Goal: Task Accomplishment & Management: Use online tool/utility

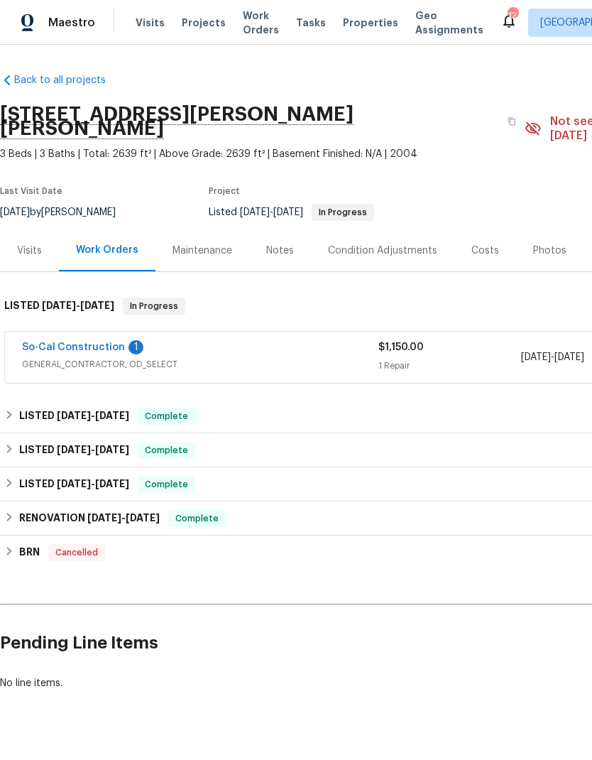
click at [140, 23] on span "Visits" at bounding box center [150, 23] width 29 height 14
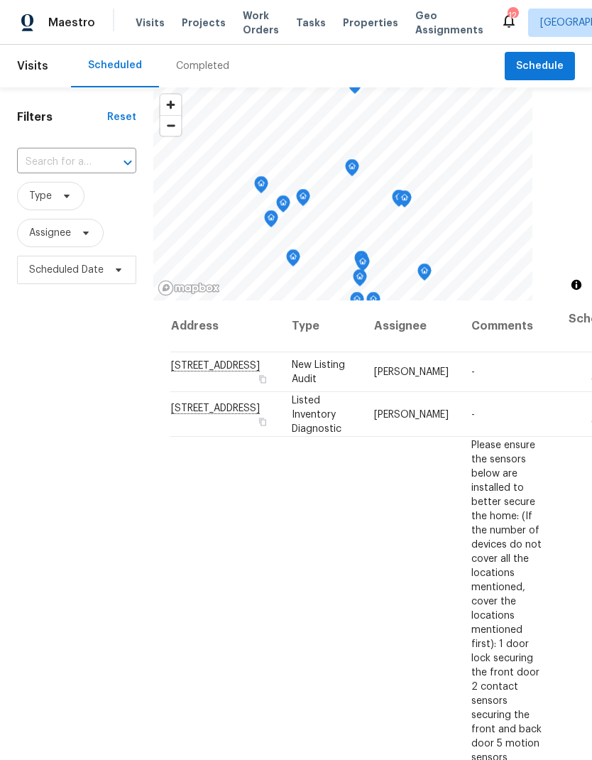
click at [60, 161] on input "text" at bounding box center [57, 162] width 80 height 22
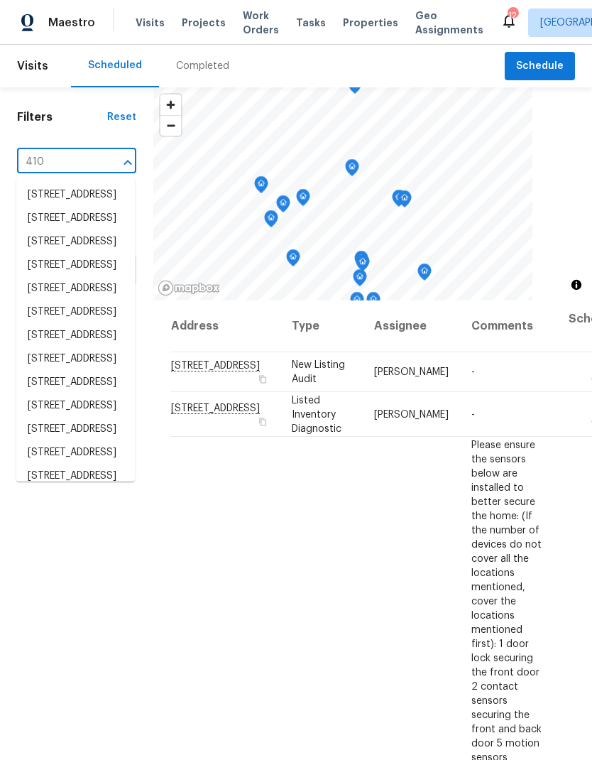
type input "4107"
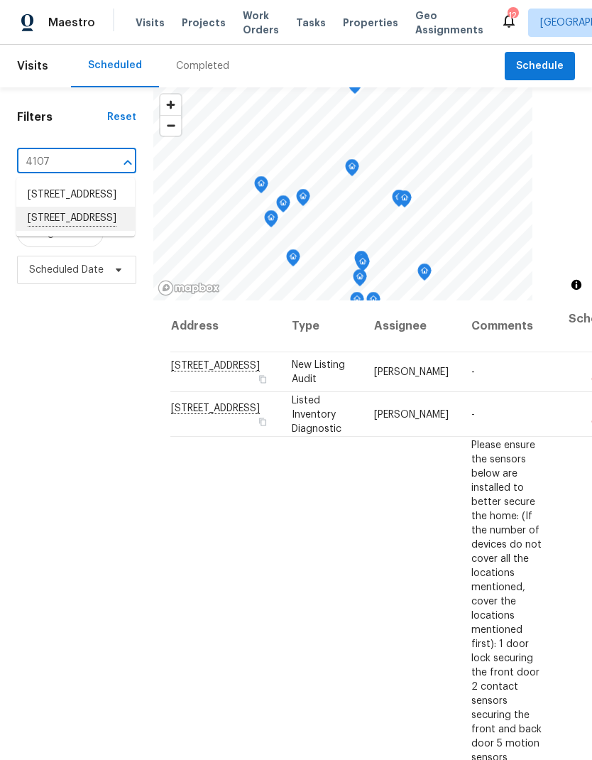
click at [67, 231] on li "[STREET_ADDRESS]" at bounding box center [75, 219] width 119 height 24
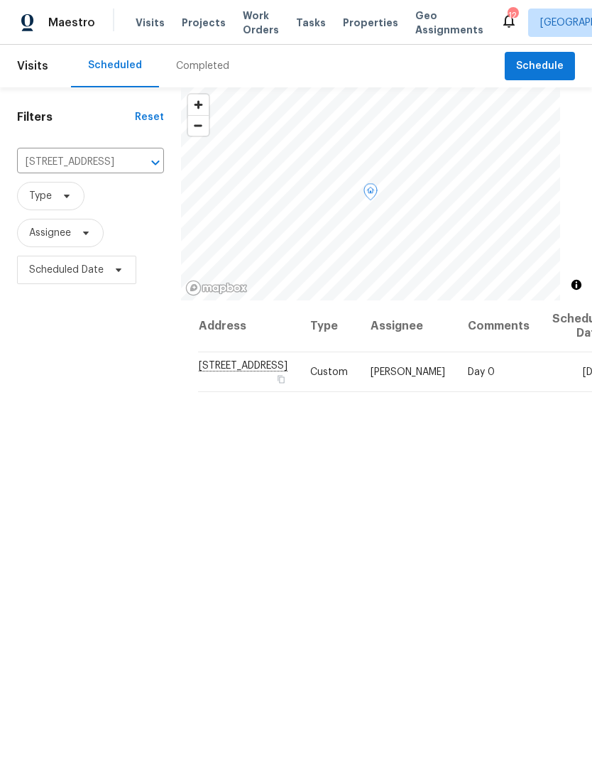
click at [0, 0] on icon at bounding box center [0, 0] width 0 height 0
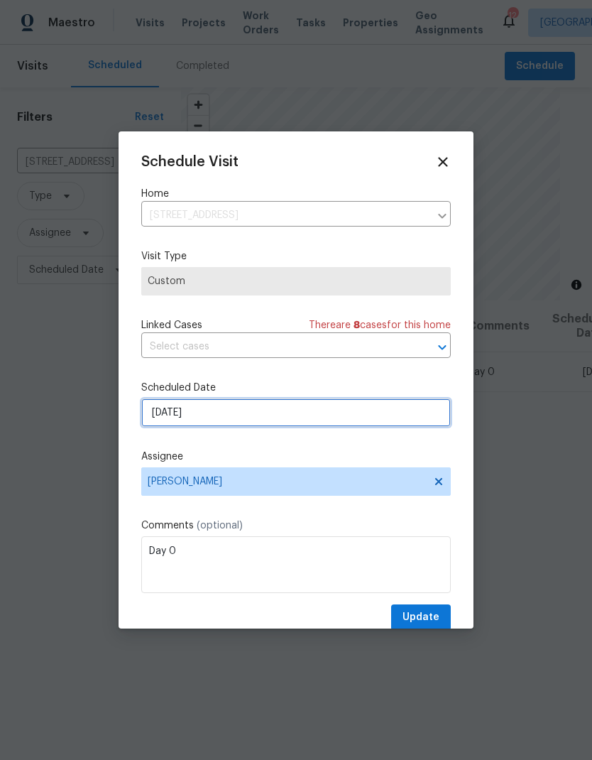
click at [354, 414] on input "[DATE]" at bounding box center [296, 412] width 310 height 28
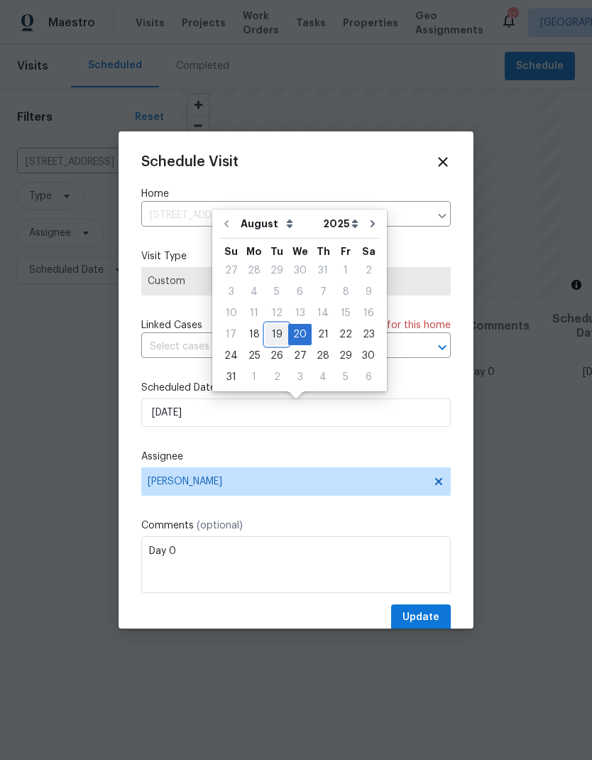
click at [270, 330] on div "19" at bounding box center [277, 335] width 23 height 20
type input "[DATE]"
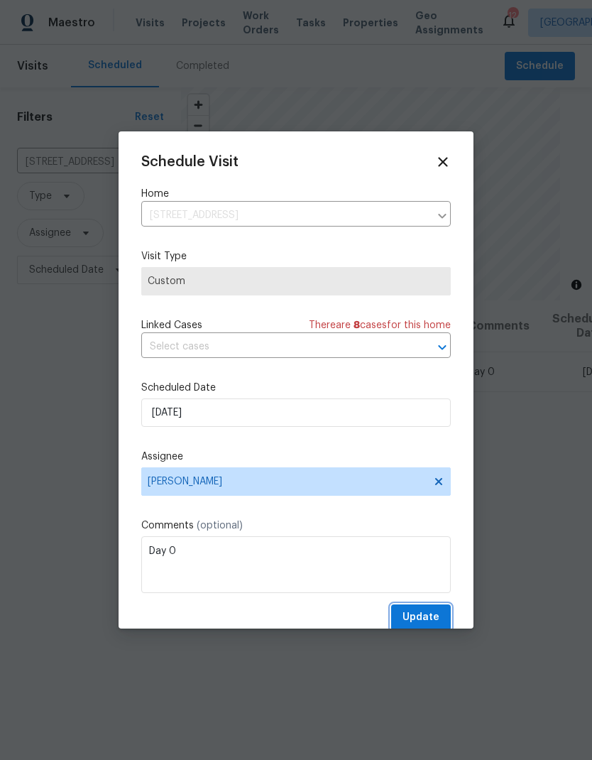
click at [425, 619] on span "Update" at bounding box center [421, 618] width 37 height 18
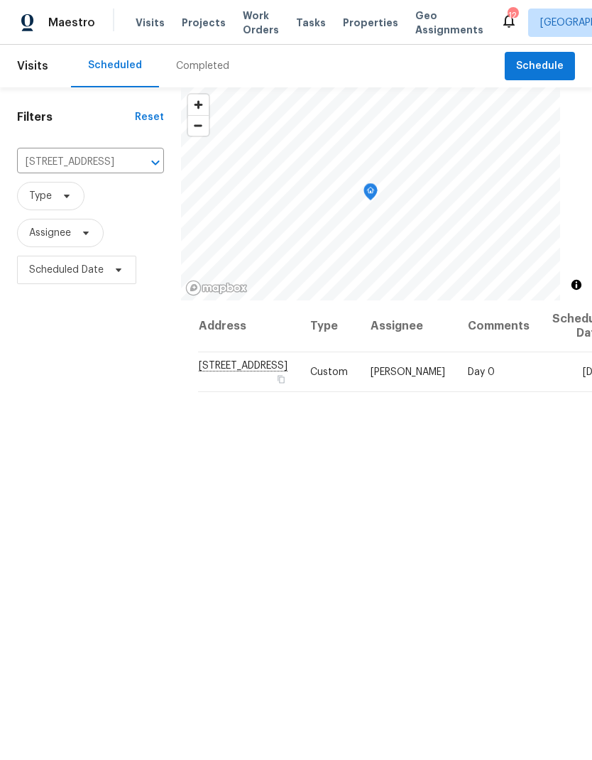
click at [348, 28] on span "Properties" at bounding box center [370, 23] width 55 height 14
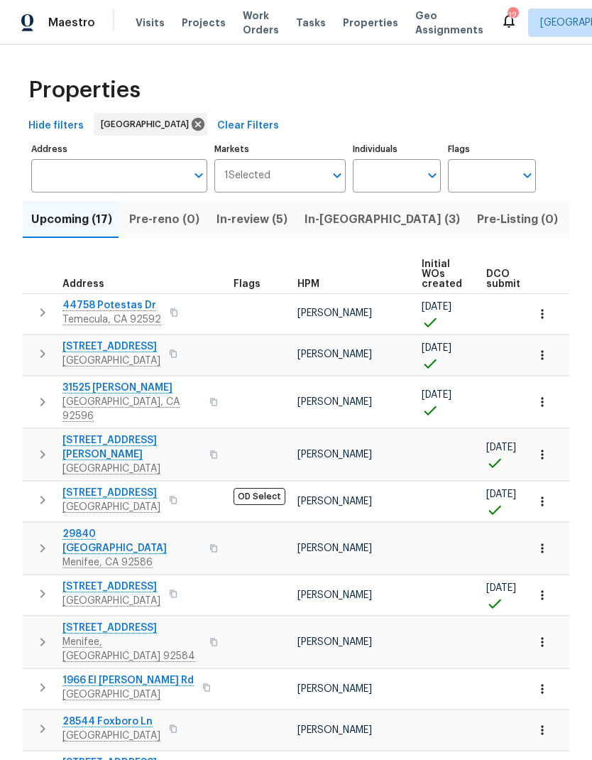
click at [331, 217] on span "In-[GEOGRAPHIC_DATA] (3)" at bounding box center [383, 219] width 156 height 20
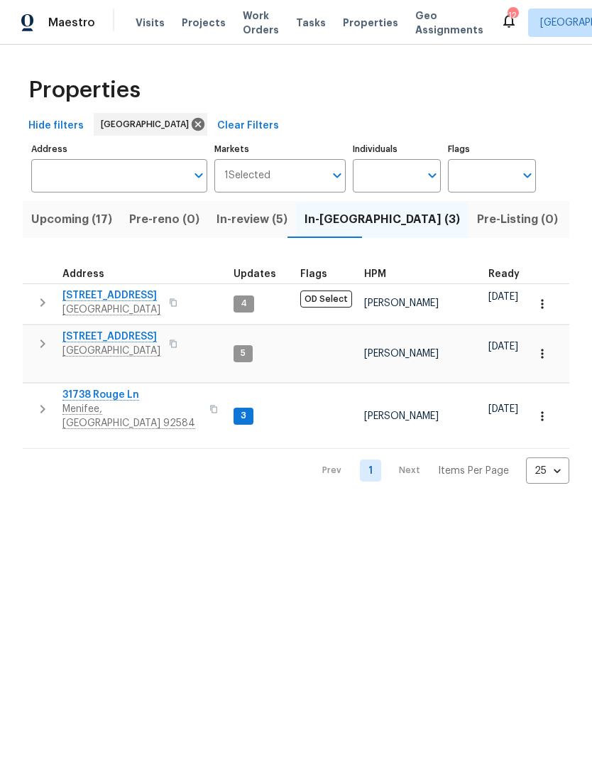
click at [57, 219] on span "Upcoming (17)" at bounding box center [71, 219] width 81 height 20
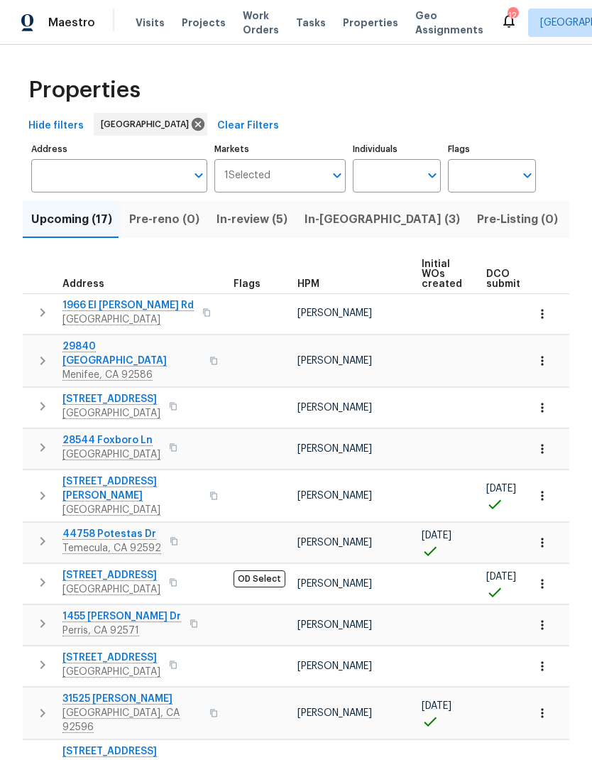
click at [420, 171] on input "Individuals" at bounding box center [386, 175] width 67 height 33
type input "[PERSON_NAME]"
click at [381, 219] on input "checkbox" at bounding box center [379, 221] width 30 height 30
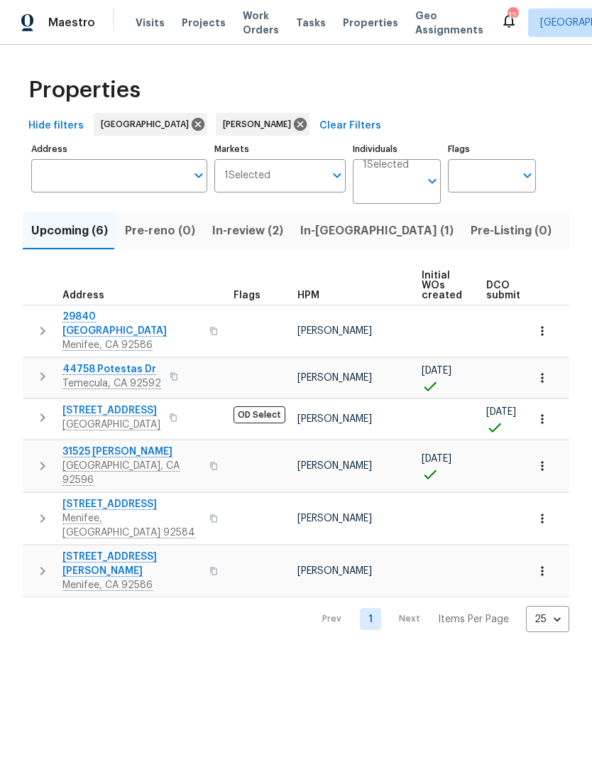
click at [569, 229] on span "Listed (9)" at bounding box center [596, 231] width 54 height 20
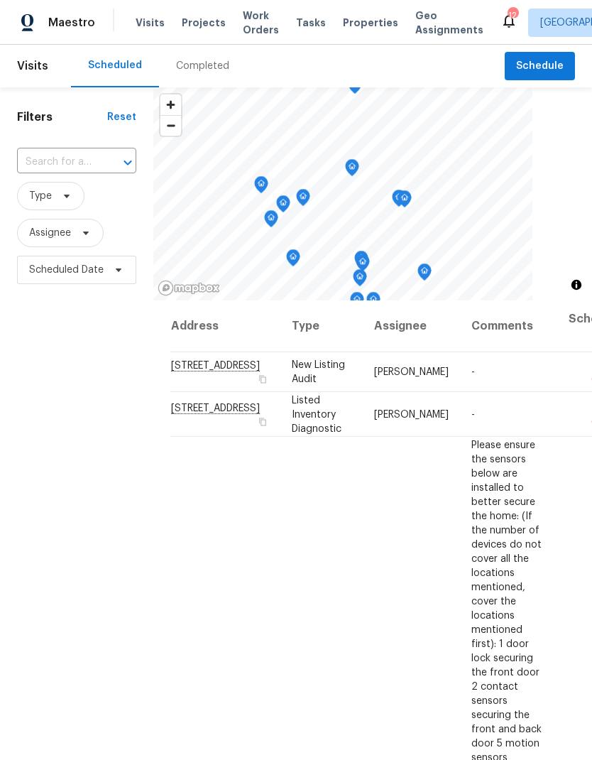
click at [148, 23] on span "Visits" at bounding box center [150, 23] width 29 height 14
click at [545, 66] on span "Schedule" at bounding box center [540, 67] width 48 height 18
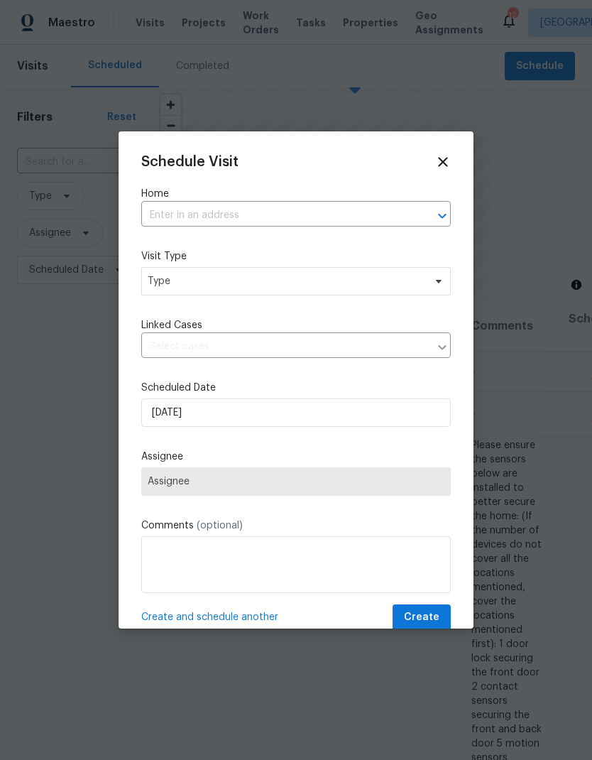
click at [182, 217] on input "text" at bounding box center [276, 216] width 270 height 22
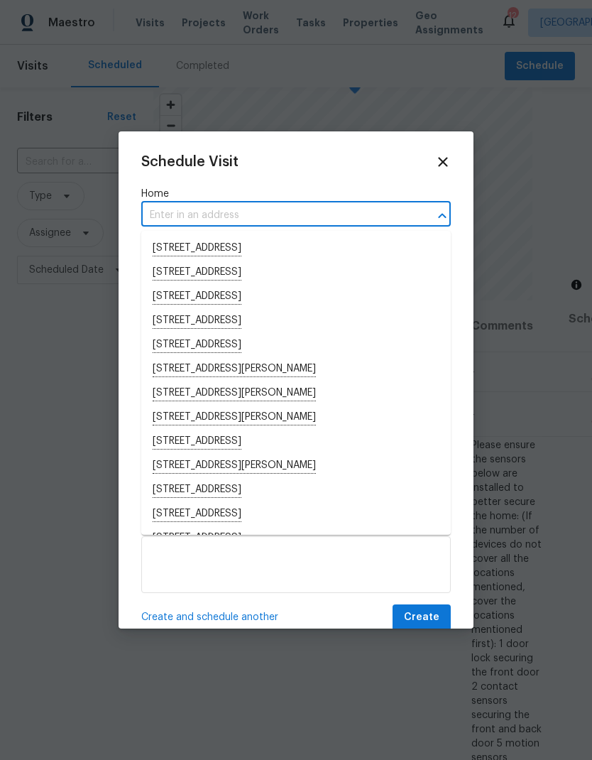
click at [182, 210] on input "text" at bounding box center [276, 216] width 270 height 22
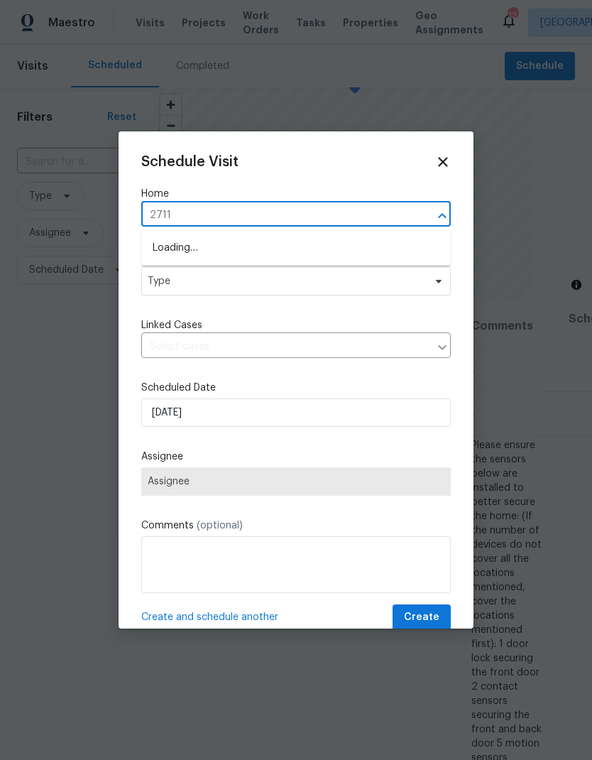
type input "27117"
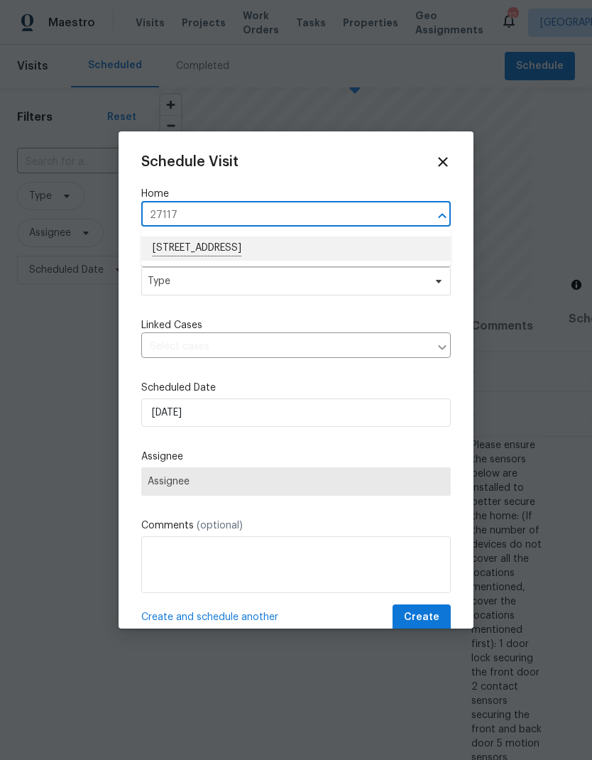
click at [188, 249] on li "[STREET_ADDRESS]" at bounding box center [296, 248] width 310 height 24
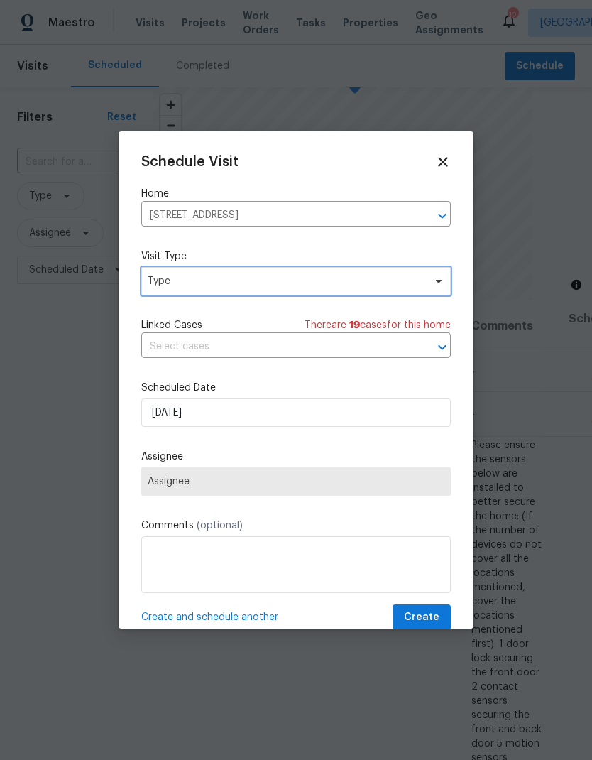
click at [175, 283] on span "Type" at bounding box center [286, 281] width 276 height 14
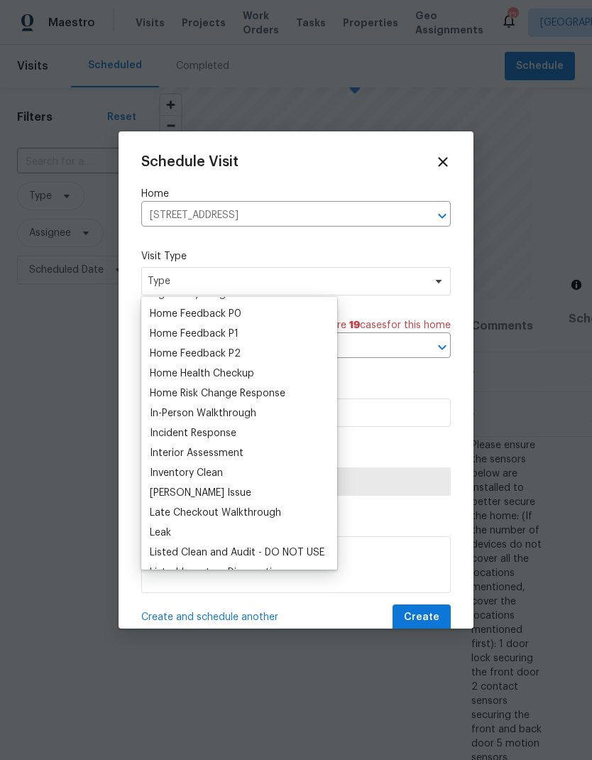
scroll to position [432, 0]
click at [180, 374] on div "Home Health Checkup" at bounding box center [202, 375] width 104 height 14
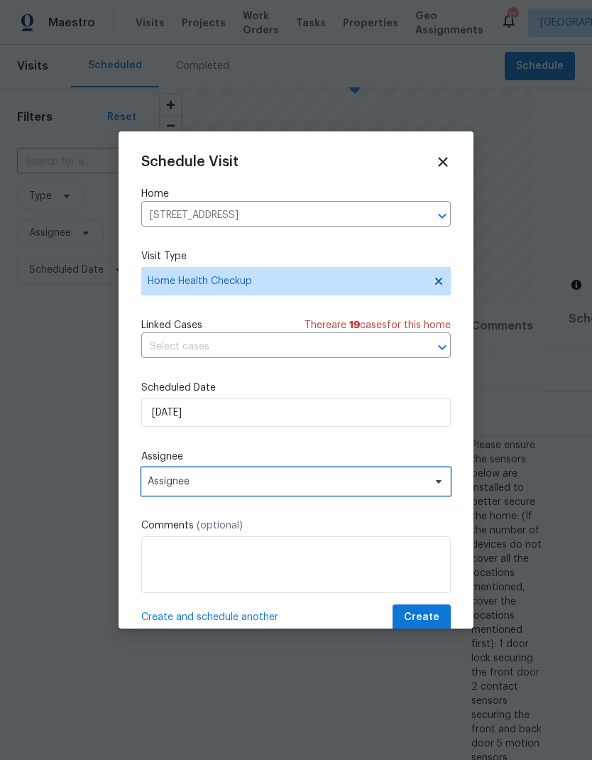
click at [175, 481] on span "Assignee" at bounding box center [287, 481] width 278 height 11
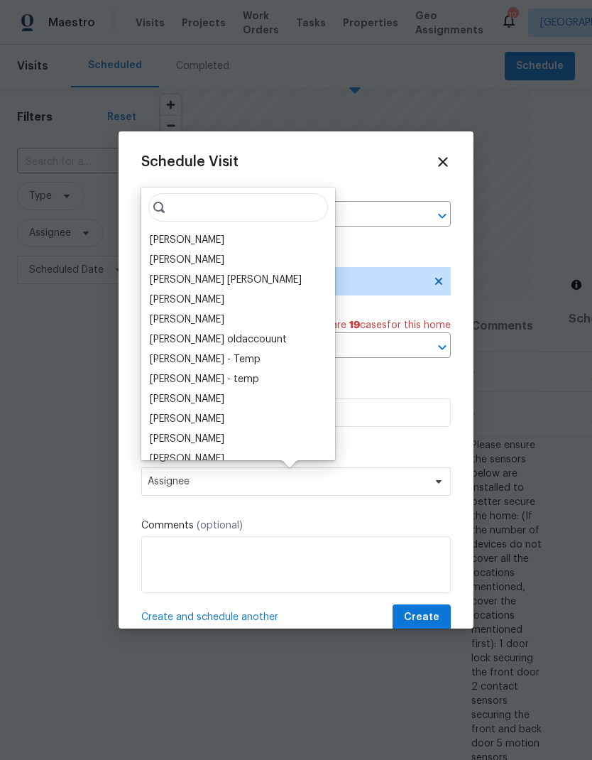
click at [160, 235] on div "[PERSON_NAME]" at bounding box center [187, 240] width 75 height 14
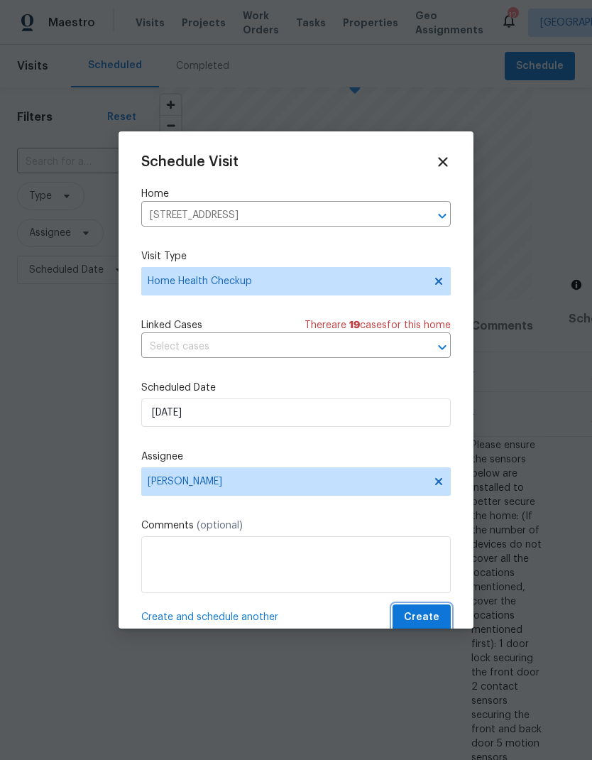
click at [430, 618] on span "Create" at bounding box center [422, 618] width 36 height 18
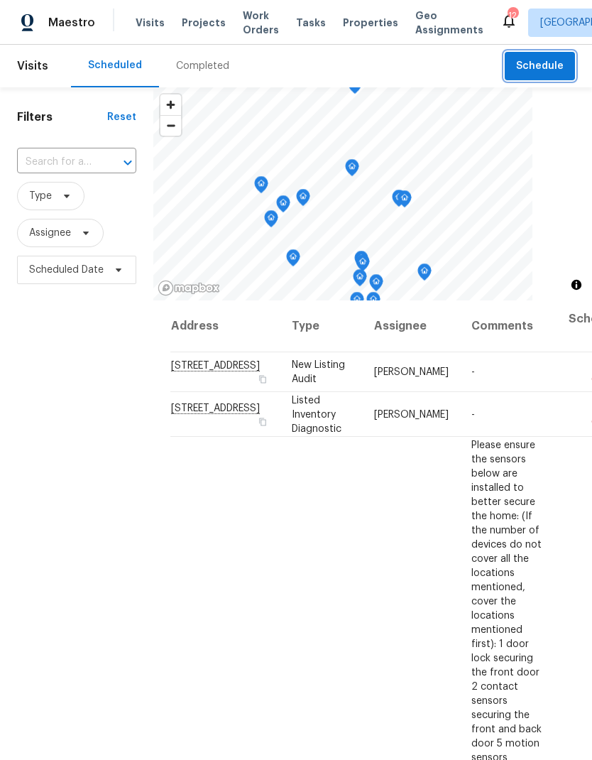
click at [524, 66] on span "Schedule" at bounding box center [540, 67] width 48 height 18
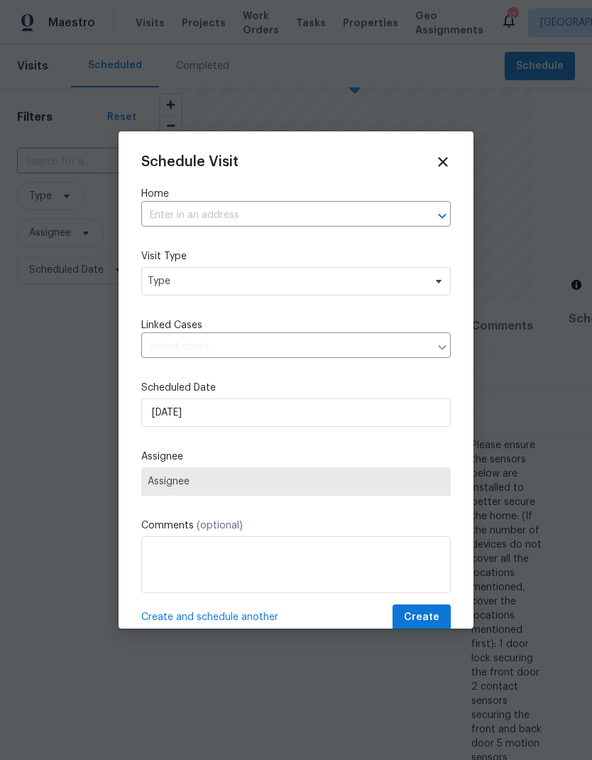
click at [182, 222] on input "text" at bounding box center [276, 216] width 270 height 22
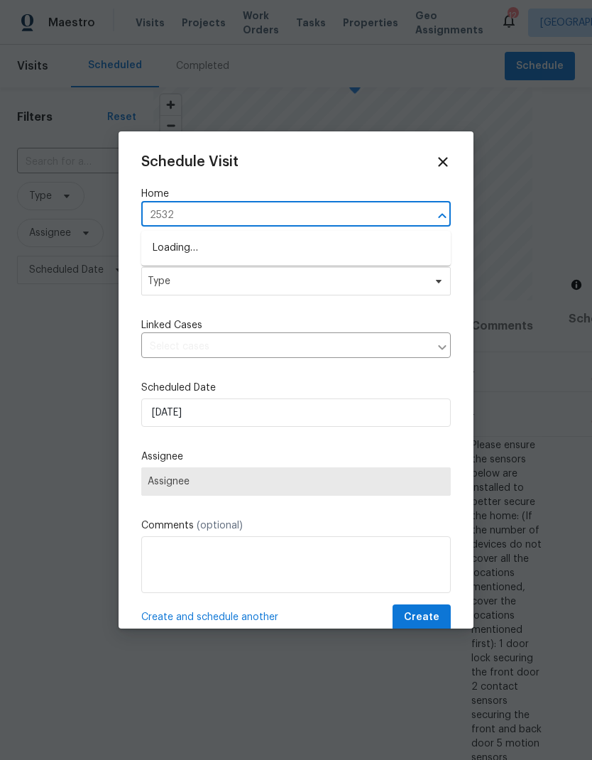
type input "25329"
click at [193, 243] on li "25329 Wild View Rd, Menifee, CA 92584" at bounding box center [296, 248] width 310 height 24
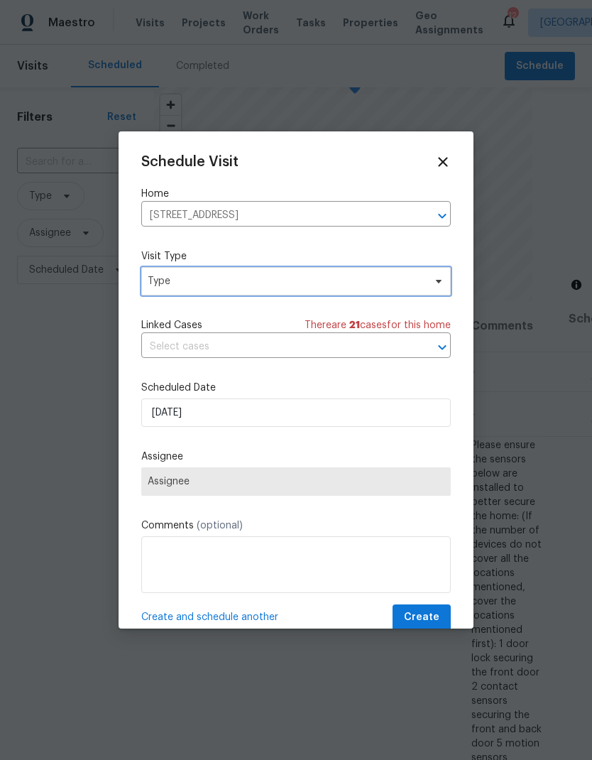
click at [178, 285] on span "Type" at bounding box center [286, 281] width 276 height 14
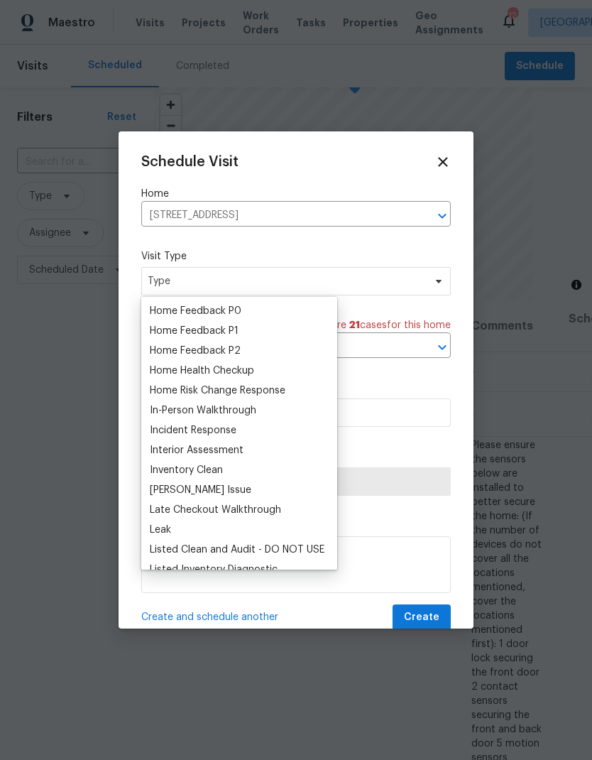
scroll to position [437, 0]
click at [174, 376] on div "Home Health Checkup" at bounding box center [202, 369] width 104 height 14
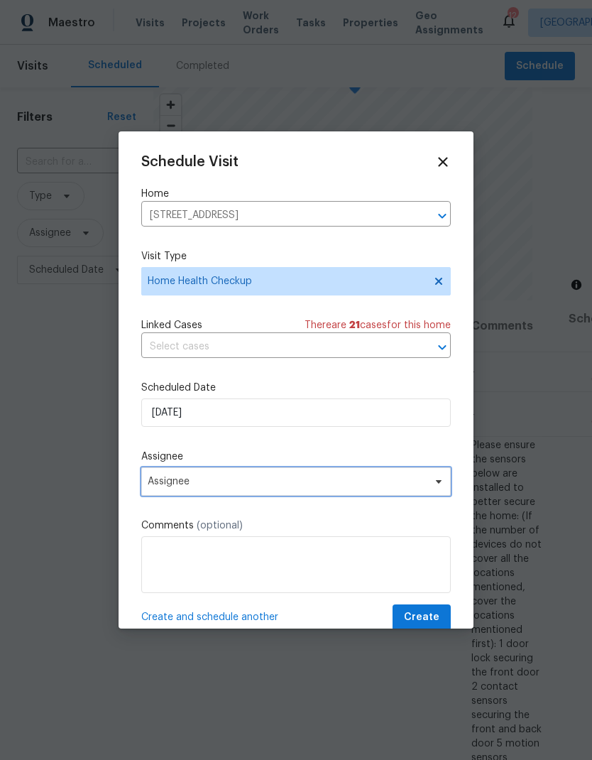
click at [169, 480] on span "Assignee" at bounding box center [287, 481] width 278 height 11
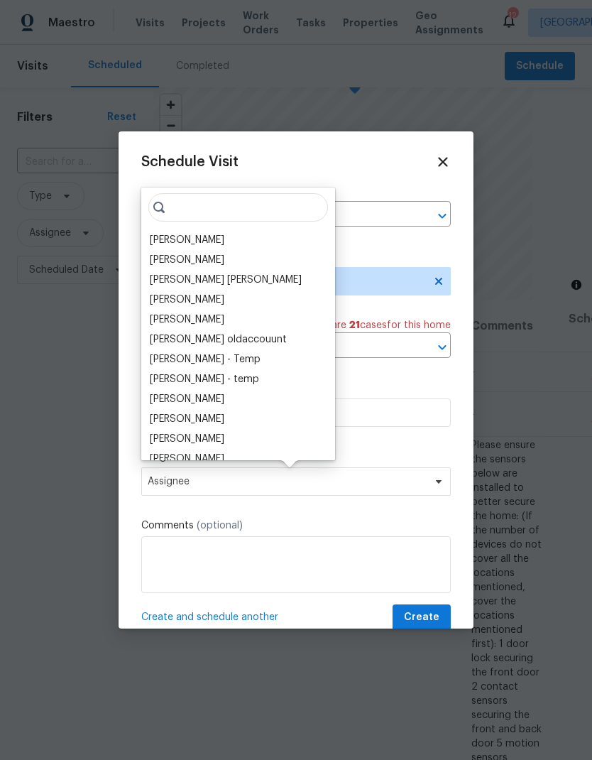
click at [164, 238] on div "[PERSON_NAME]" at bounding box center [187, 240] width 75 height 14
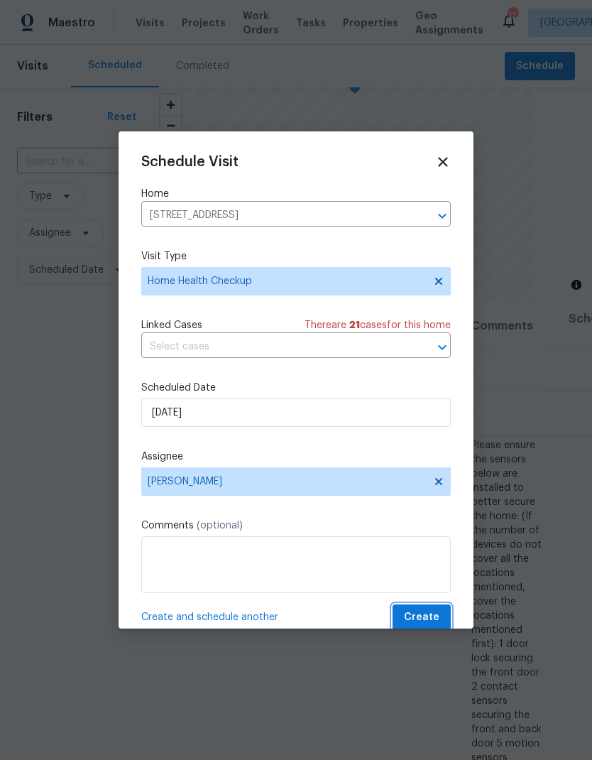
click at [425, 617] on span "Create" at bounding box center [422, 618] width 36 height 18
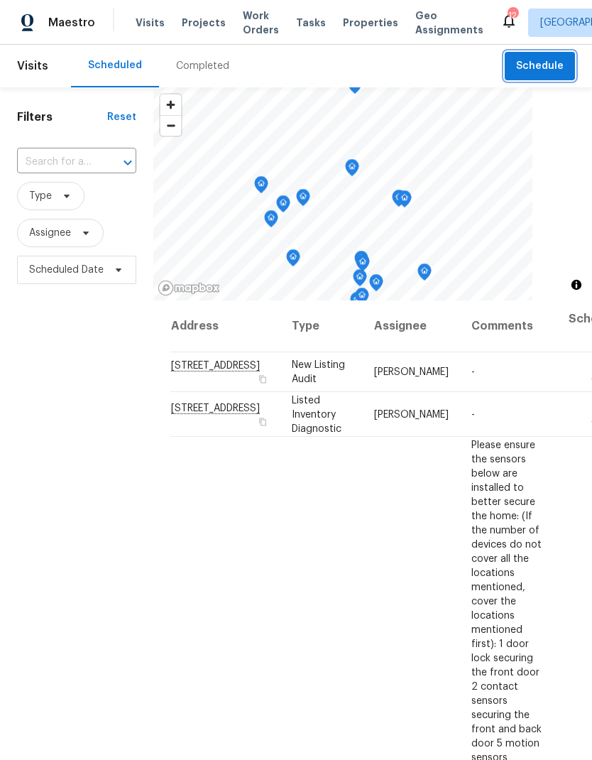
click at [551, 53] on button "Schedule" at bounding box center [540, 66] width 70 height 29
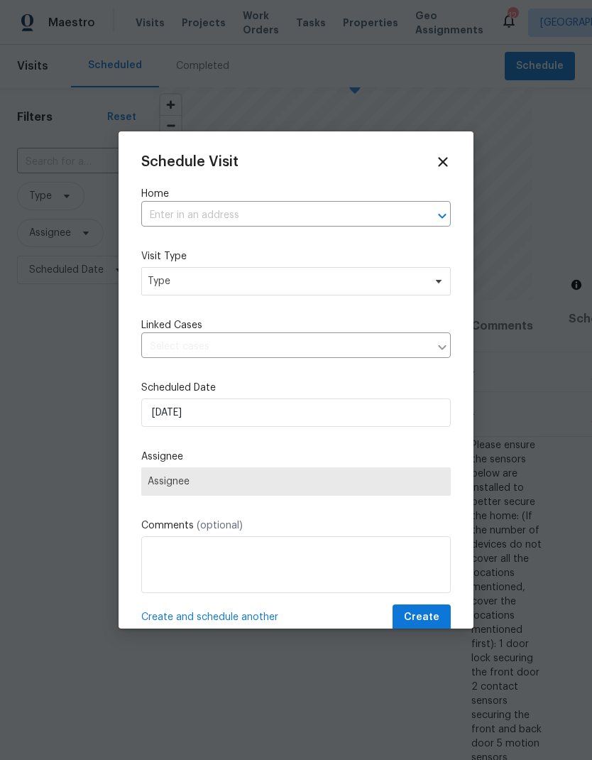
click at [190, 205] on input "text" at bounding box center [276, 216] width 270 height 22
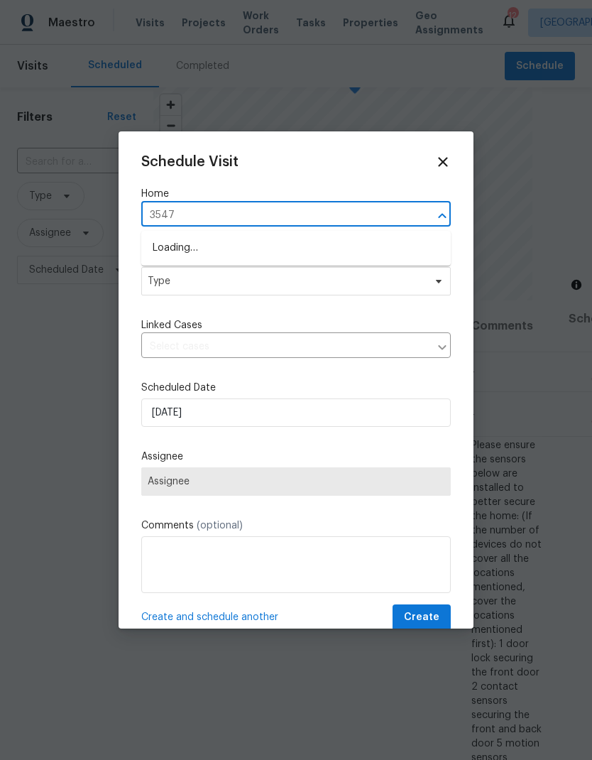
type input "35476"
click at [178, 244] on li "35476 Sumac Ave, Murrieta, CA 92562" at bounding box center [296, 248] width 310 height 24
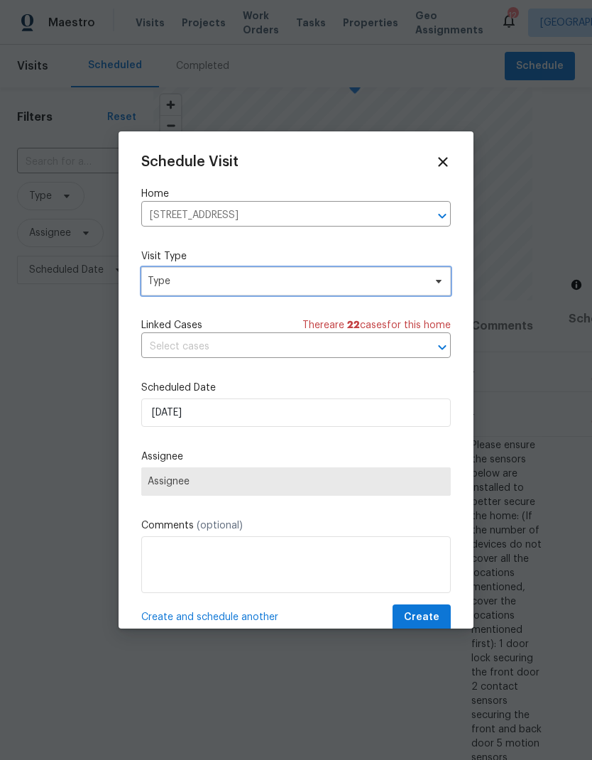
click at [172, 280] on span "Type" at bounding box center [286, 281] width 276 height 14
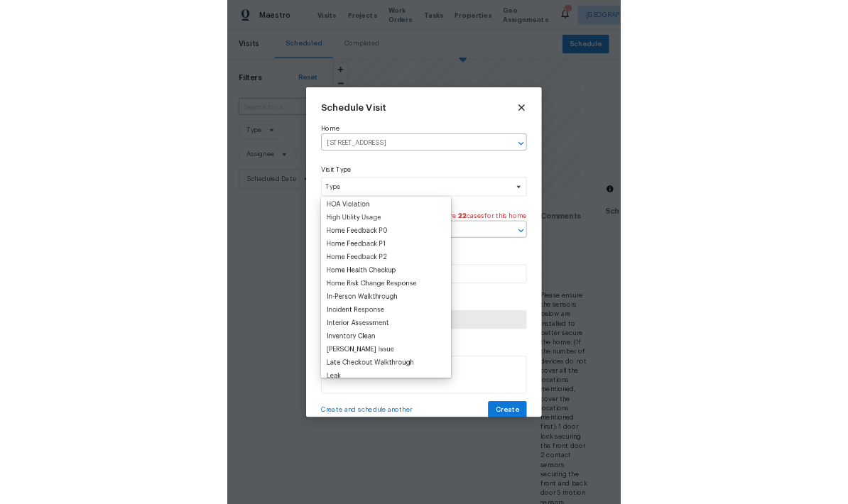
scroll to position [400, 0]
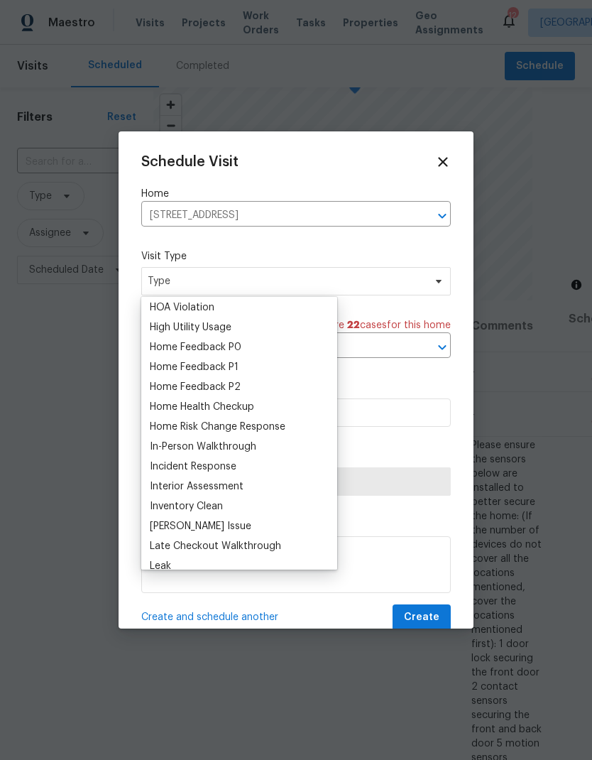
click at [177, 406] on div "Home Health Checkup" at bounding box center [202, 407] width 104 height 14
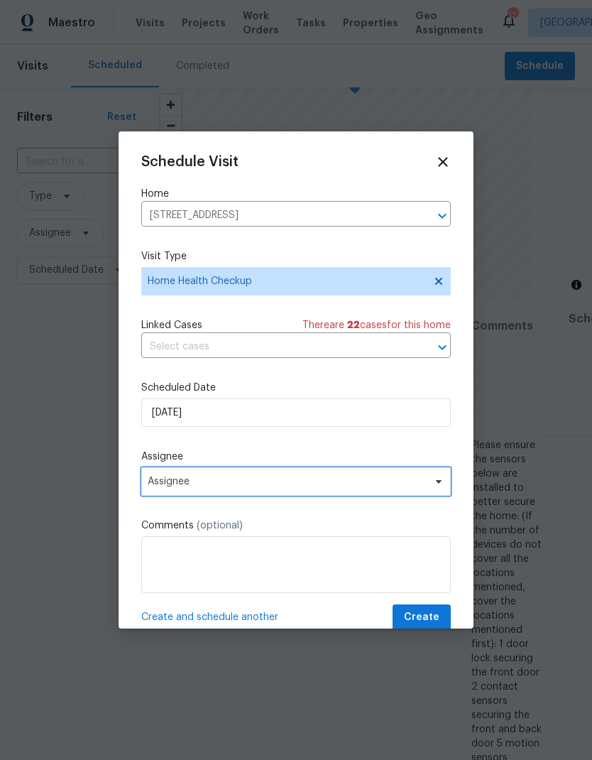
click at [178, 486] on span "Assignee" at bounding box center [287, 481] width 278 height 11
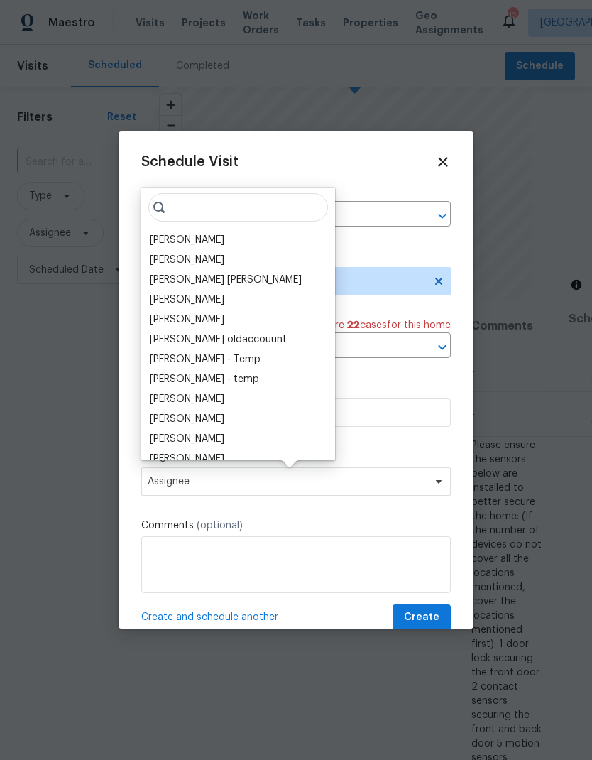
click at [163, 239] on div "[PERSON_NAME]" at bounding box center [187, 240] width 75 height 14
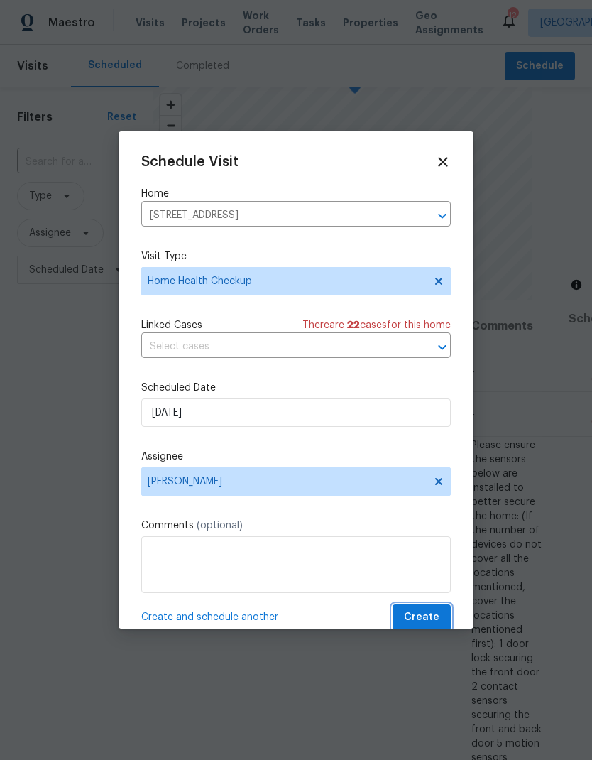
click at [426, 623] on span "Create" at bounding box center [422, 618] width 36 height 18
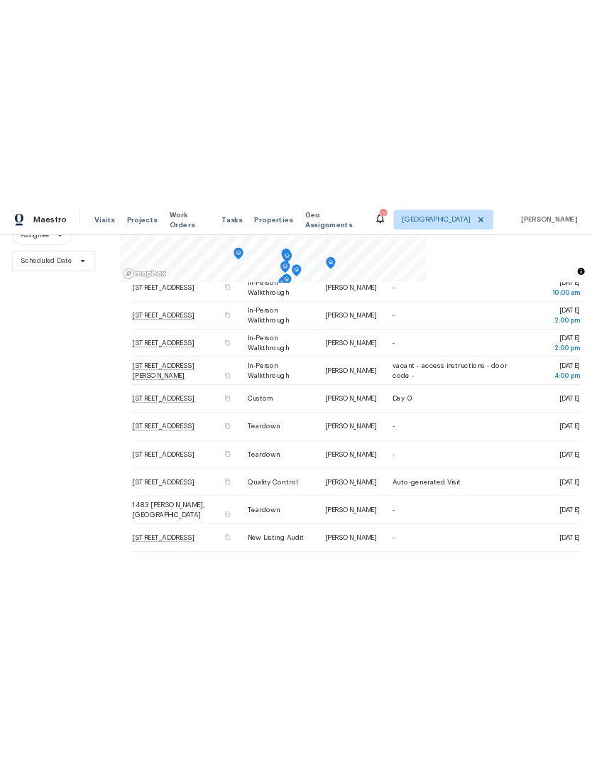
scroll to position [137, 0]
